Goal: Information Seeking & Learning: Find specific fact

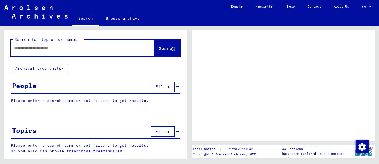
click at [46, 55] on div at bounding box center [83, 48] width 144 height 17
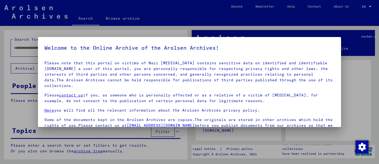
scroll to position [43, 0]
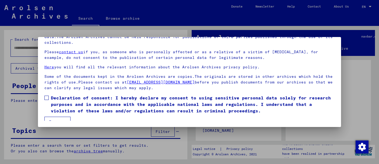
click at [47, 95] on span at bounding box center [46, 97] width 4 height 4
click at [50, 116] on button "I agree" at bounding box center [57, 121] width 26 height 10
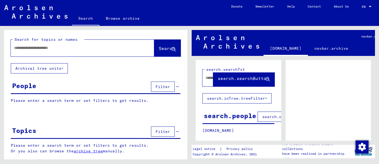
click at [40, 47] on input "text" at bounding box center [77, 48] width 127 height 6
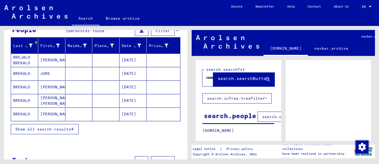
scroll to position [57, 0]
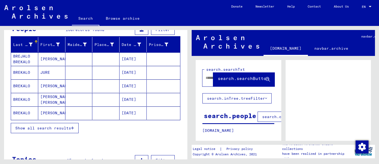
click at [58, 127] on span "Show all search results" at bounding box center [43, 127] width 56 height 5
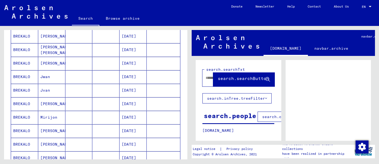
scroll to position [114, 0]
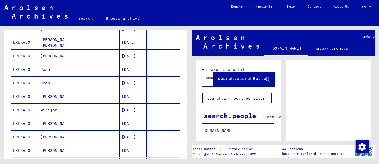
click at [82, 78] on mat-cell at bounding box center [78, 82] width 27 height 13
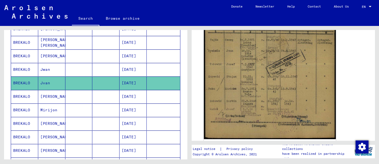
scroll to position [185, 0]
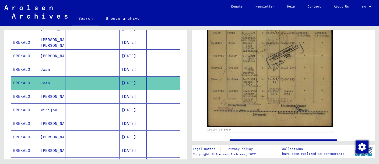
click at [67, 69] on mat-cell at bounding box center [78, 69] width 27 height 13
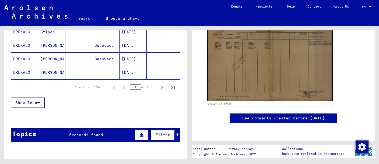
scroll to position [427, 0]
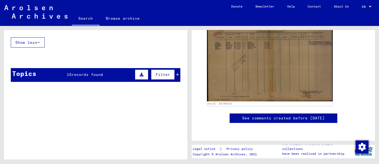
click at [77, 68] on div "Topics 15 records found Filter" at bounding box center [96, 75] width 170 height 14
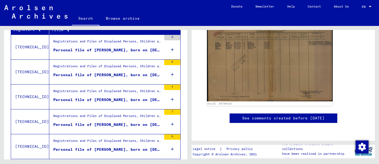
scroll to position [494, 0]
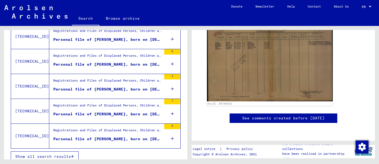
click at [55, 151] on button "Show all search results" at bounding box center [45, 156] width 68 height 10
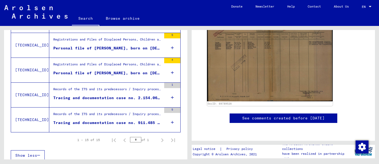
scroll to position [377, 0]
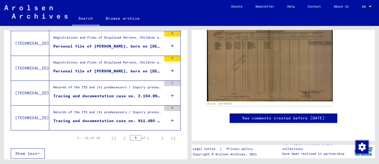
click at [140, 89] on div "Records of the ITS and its predecessors / Inquiry processing / ITS case files a…" at bounding box center [107, 89] width 108 height 8
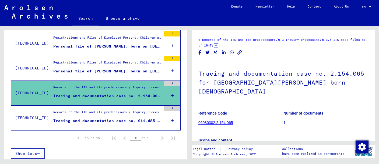
click at [127, 113] on div "Records of the ITS and its predecessors / Inquiry processing / ITS case files a…" at bounding box center [107, 113] width 108 height 8
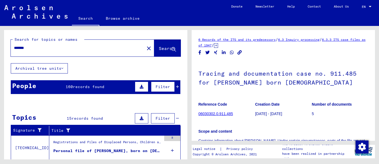
click at [67, 45] on input "*******" at bounding box center [77, 48] width 127 height 6
type input "**********"
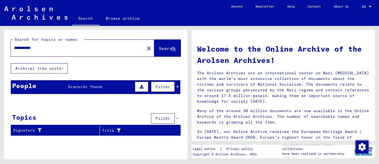
click at [82, 89] on div "People 5 records found Filter" at bounding box center [96, 87] width 170 height 14
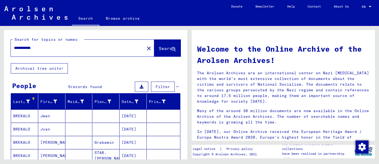
scroll to position [28, 0]
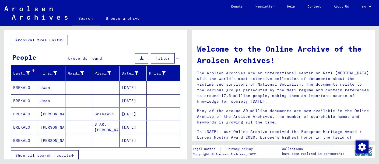
click at [72, 153] on icon "button" at bounding box center [72, 155] width 3 height 4
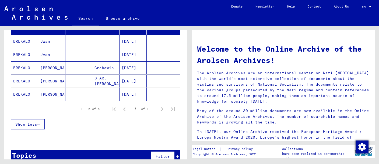
scroll to position [83, 0]
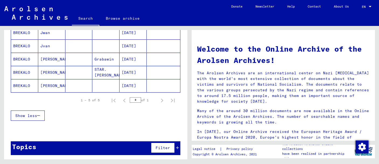
click at [75, 73] on mat-cell at bounding box center [78, 72] width 27 height 13
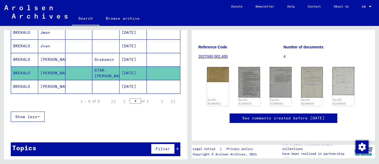
scroll to position [80, 0]
click at [123, 85] on mat-cell "[DATE]" at bounding box center [133, 86] width 27 height 13
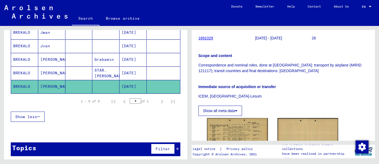
scroll to position [114, 0]
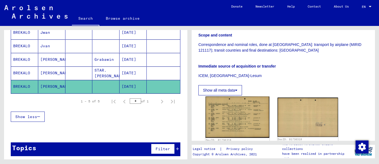
click at [234, 104] on img at bounding box center [238, 116] width 64 height 41
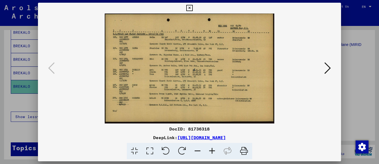
click at [211, 148] on icon at bounding box center [212, 151] width 15 height 16
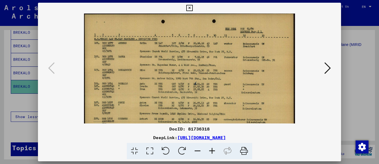
click at [211, 148] on icon at bounding box center [212, 151] width 15 height 16
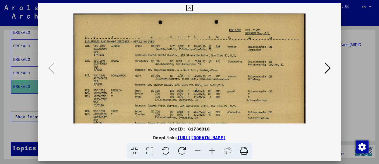
click at [211, 147] on icon at bounding box center [212, 151] width 15 height 16
click at [212, 147] on icon at bounding box center [212, 151] width 15 height 16
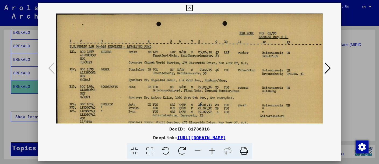
click at [212, 147] on icon at bounding box center [212, 151] width 15 height 16
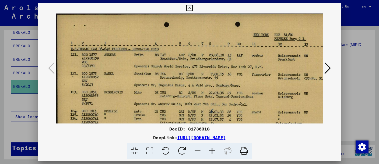
click at [212, 147] on icon at bounding box center [212, 151] width 15 height 16
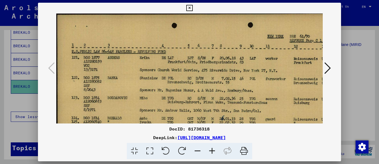
click at [212, 147] on icon at bounding box center [212, 151] width 15 height 16
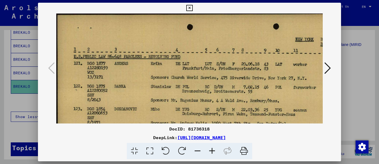
click at [212, 147] on icon at bounding box center [212, 151] width 15 height 16
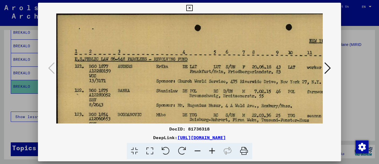
click at [212, 147] on icon at bounding box center [212, 151] width 15 height 16
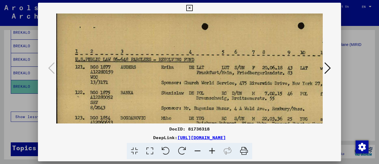
scroll to position [16, 1]
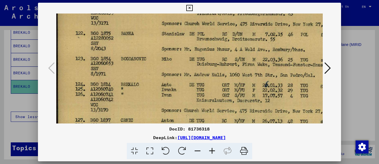
drag, startPoint x: 195, startPoint y: 109, endPoint x: 202, endPoint y: 48, distance: 62.1
click at [202, 48] on img at bounding box center [255, 81] width 399 height 258
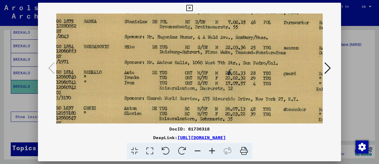
scroll to position [73, 37]
drag, startPoint x: 286, startPoint y: 86, endPoint x: 249, endPoint y: 74, distance: 39.9
click at [249, 74] on img at bounding box center [219, 69] width 399 height 258
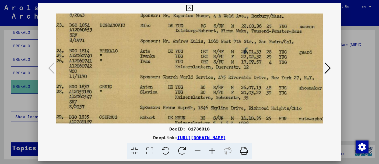
drag, startPoint x: 234, startPoint y: 104, endPoint x: 253, endPoint y: 77, distance: 32.8
click at [253, 78] on img at bounding box center [234, 48] width 399 height 258
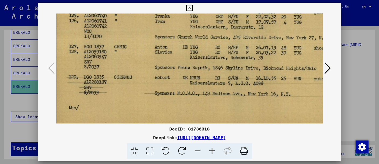
drag, startPoint x: 243, startPoint y: 95, endPoint x: 258, endPoint y: 55, distance: 42.6
click at [258, 55] on img at bounding box center [249, 8] width 399 height 258
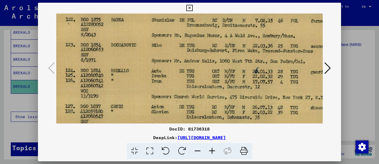
scroll to position [70, 11]
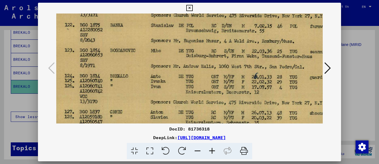
drag, startPoint x: 200, startPoint y: 30, endPoint x: 196, endPoint y: 94, distance: 64.5
click at [196, 94] on img at bounding box center [245, 73] width 399 height 258
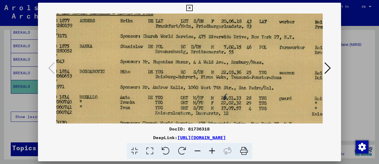
drag, startPoint x: 199, startPoint y: 74, endPoint x: 171, endPoint y: 77, distance: 28.2
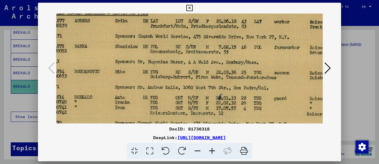
click at [164, 77] on img at bounding box center [209, 94] width 399 height 258
click at [252, 90] on img at bounding box center [209, 94] width 399 height 258
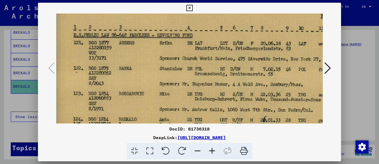
scroll to position [26, 3]
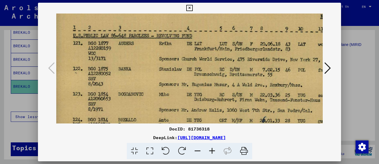
drag, startPoint x: 227, startPoint y: 53, endPoint x: 279, endPoint y: 76, distance: 56.6
click at [279, 76] on img at bounding box center [253, 117] width 399 height 258
click at [327, 69] on icon at bounding box center [328, 67] width 6 height 13
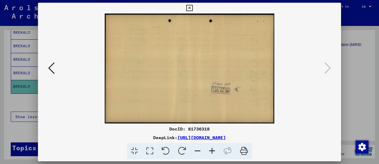
scroll to position [0, 0]
click at [193, 7] on icon at bounding box center [189, 8] width 6 height 6
